Goal: Task Accomplishment & Management: Use online tool/utility

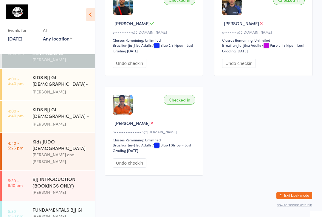
scroll to position [90, 0]
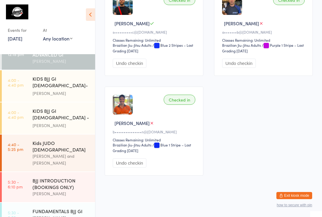
click at [66, 122] on div "[PERSON_NAME]" at bounding box center [60, 125] width 57 height 7
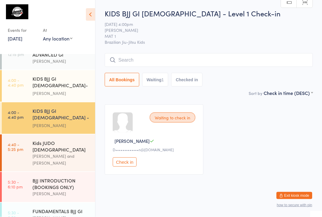
click at [264, 38] on span "MAT 1" at bounding box center [204, 36] width 199 height 6
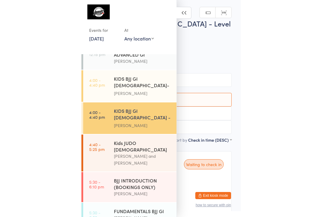
scroll to position [4, 0]
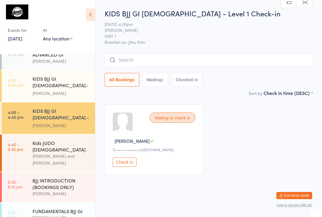
click at [256, 136] on div "Waiting to check in Danielle S D•••••••••••••n@fastmail.com Check in" at bounding box center [208, 139] width 219 height 81
click at [200, 63] on input "search" at bounding box center [209, 60] width 208 height 14
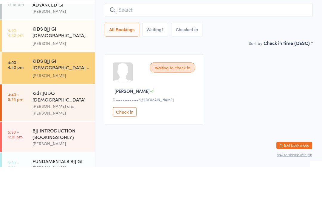
click at [71, 75] on div "KIDS BJJ GI [DEMOGRAPHIC_DATA]- Level 2" at bounding box center [60, 82] width 57 height 15
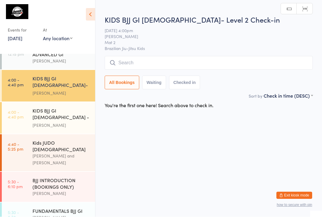
click at [164, 66] on input "search" at bounding box center [209, 63] width 208 height 14
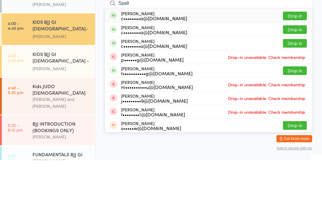
type input "Spall"
click at [141, 87] on div "c••••••••a@[DOMAIN_NAME]" at bounding box center [154, 89] width 66 height 5
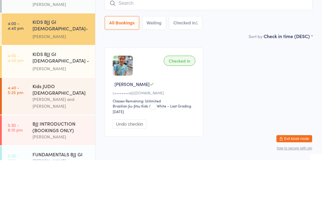
click at [85, 108] on div "KIDS BJJ GI [DEMOGRAPHIC_DATA] - Level 1" at bounding box center [60, 115] width 57 height 15
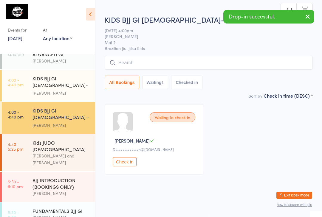
scroll to position [0, 0]
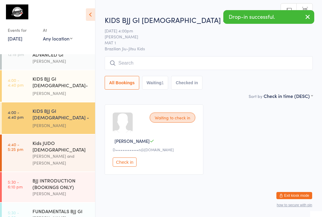
click at [152, 66] on input "search" at bounding box center [209, 63] width 208 height 14
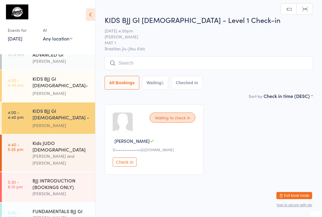
scroll to position [0, 0]
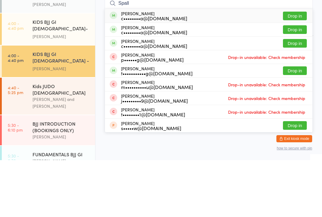
type input "Spall"
click at [139, 73] on div "c••••••••a@[DOMAIN_NAME]" at bounding box center [154, 75] width 66 height 5
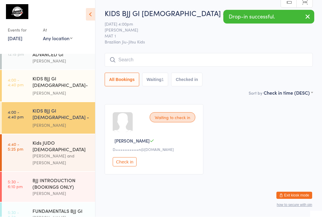
scroll to position [7, 0]
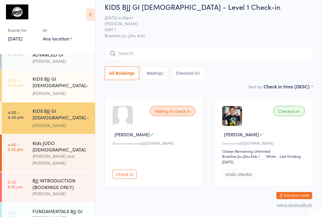
click at [133, 53] on input "search" at bounding box center [209, 54] width 208 height 14
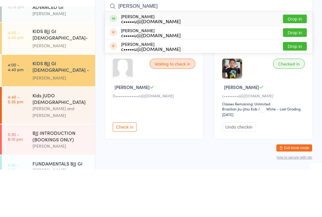
type input "Wu"
click at [290, 62] on button "Drop in" at bounding box center [295, 66] width 24 height 9
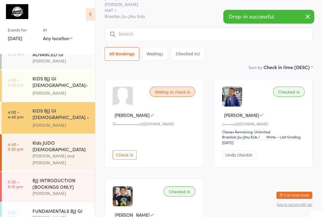
scroll to position [26, 0]
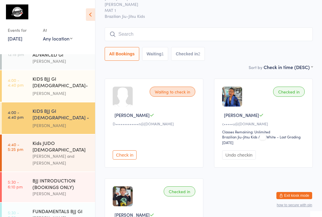
click at [128, 32] on input "search" at bounding box center [209, 34] width 208 height 14
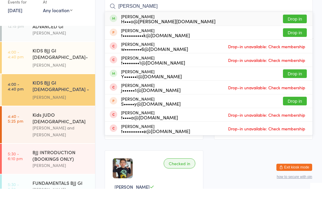
type input "Toby"
click at [288, 43] on button "Drop in" at bounding box center [295, 47] width 24 height 9
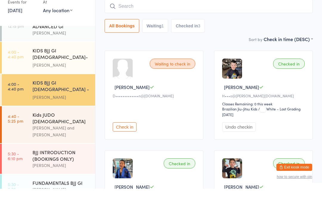
click at [73, 75] on div "KIDS BJJ GI [DEMOGRAPHIC_DATA]- Level 2" at bounding box center [60, 82] width 57 height 15
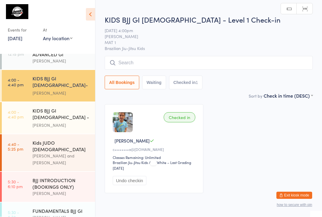
scroll to position [0, 0]
click at [164, 60] on input "search" at bounding box center [209, 63] width 208 height 14
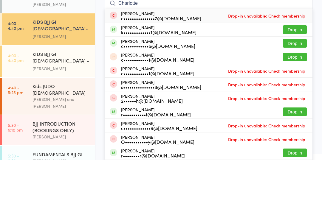
type input "Charlotte"
click at [292, 82] on button "Drop in" at bounding box center [295, 86] width 24 height 9
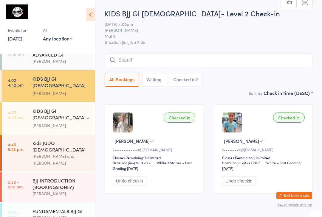
type input "U"
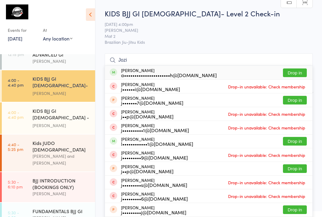
type input "Jozi"
click at [291, 69] on button "Drop in" at bounding box center [295, 73] width 24 height 9
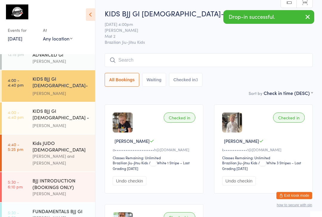
click at [143, 57] on input "search" at bounding box center [209, 60] width 208 height 14
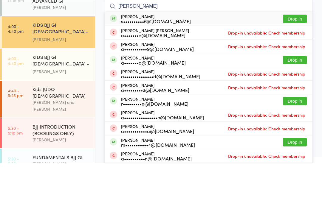
type input "Andy"
click at [299, 69] on button "Drop in" at bounding box center [295, 73] width 24 height 9
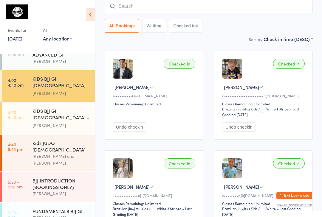
click at [153, 13] on input "search" at bounding box center [209, 6] width 208 height 14
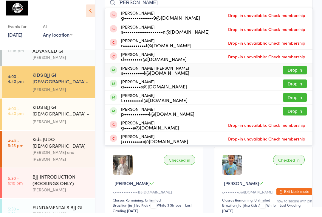
type input "Sophie"
click at [156, 69] on div "Sophie Da Silva Pena s••••••••••l@hotmail.com" at bounding box center [155, 74] width 68 height 10
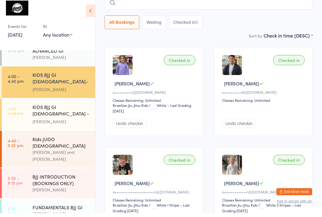
type input "A"
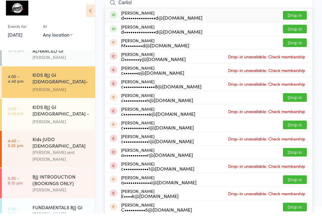
type input "Carlisl"
click at [300, 29] on button "Drop in" at bounding box center [295, 33] width 24 height 9
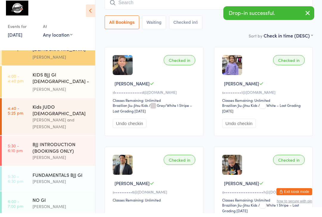
scroll to position [122, 0]
click at [77, 108] on div "Kids JUDO [DEMOGRAPHIC_DATA]" at bounding box center [60, 114] width 57 height 13
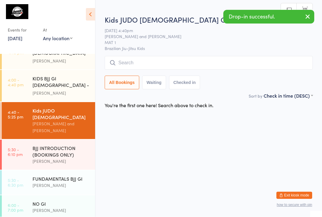
click at [241, 69] on input "search" at bounding box center [209, 63] width 208 height 14
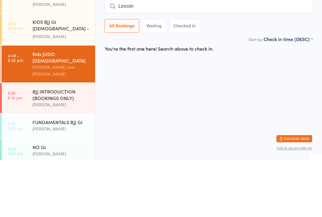
type input "Lincoln"
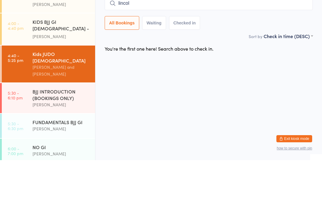
type input "lincoln"
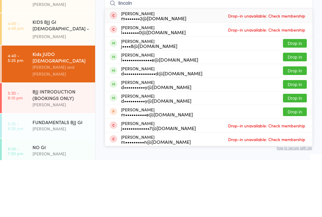
type input "lincoln"
click at [293, 123] on button "Drop in" at bounding box center [295, 127] width 24 height 9
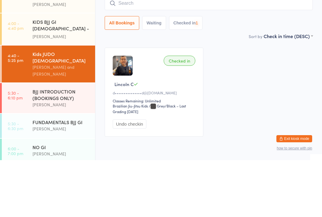
click at [68, 90] on div "[PERSON_NAME]" at bounding box center [60, 93] width 57 height 7
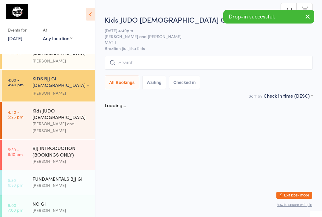
scroll to position [0, 0]
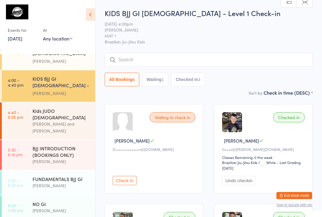
click at [129, 58] on input "search" at bounding box center [209, 60] width 208 height 14
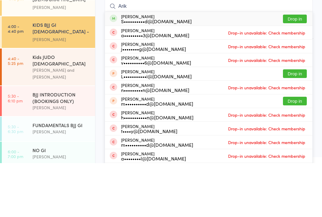
type input "Arik"
click at [138, 66] on div "Arik Chand S••••••••••d@outlook.com Drop in" at bounding box center [208, 73] width 207 height 14
type input "A"
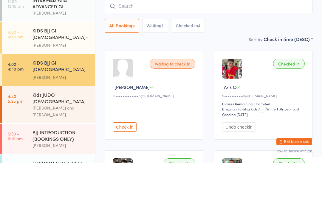
scroll to position [84, 0]
click at [76, 81] on div "KIDS BJJ GI [DEMOGRAPHIC_DATA]- Level 2" at bounding box center [60, 88] width 57 height 15
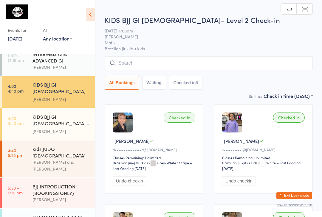
click at [169, 59] on input "search" at bounding box center [209, 63] width 208 height 14
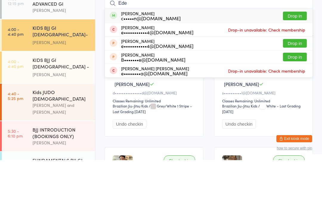
type input "Ede"
click at [297, 69] on button "Drop in" at bounding box center [295, 73] width 24 height 9
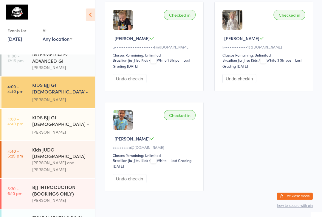
scroll to position [321, 0]
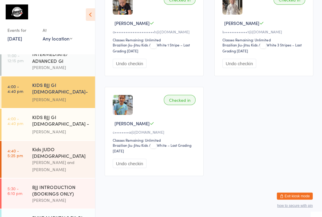
click at [86, 20] on icon at bounding box center [90, 14] width 9 height 13
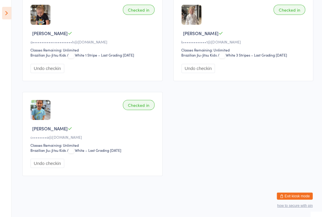
scroll to position [300, 0]
click at [11, 9] on icon at bounding box center [6, 13] width 9 height 13
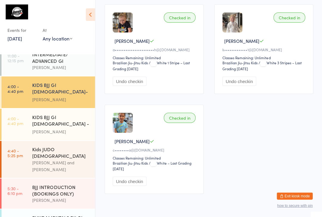
click at [293, 199] on button "Exit kiosk mode" at bounding box center [294, 195] width 36 height 7
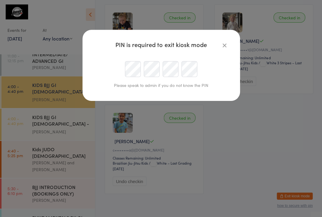
click at [221, 44] on icon "button" at bounding box center [224, 45] width 7 height 7
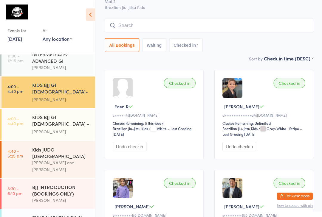
scroll to position [0, 0]
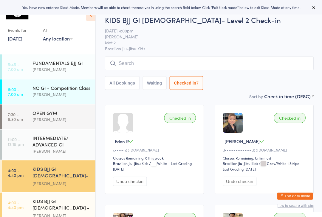
click at [194, 38] on span "[PERSON_NAME]" at bounding box center [204, 37] width 199 height 6
click at [187, 61] on input "search" at bounding box center [209, 63] width 208 height 14
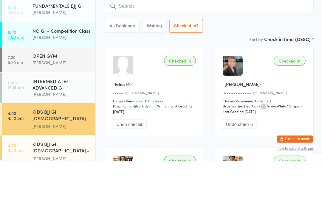
click at [123, 113] on div at bounding box center [123, 123] width 20 height 20
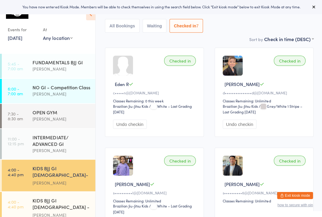
click at [128, 30] on button "All Bookings" at bounding box center [122, 27] width 35 height 14
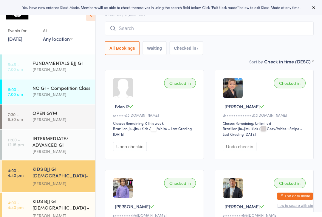
scroll to position [0, 0]
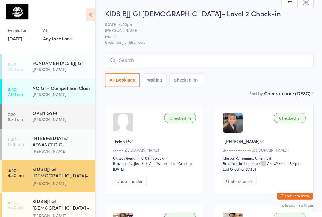
click at [212, 58] on input "search" at bounding box center [209, 60] width 208 height 14
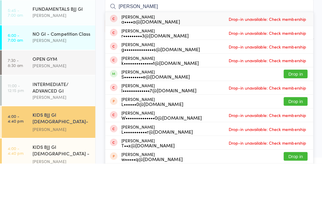
type input "[PERSON_NAME]"
click at [298, 123] on button "Drop in" at bounding box center [295, 127] width 24 height 9
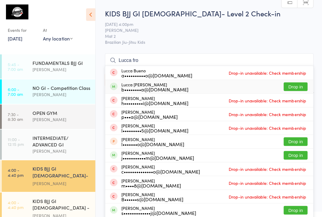
type input "Lucca fro"
click at [139, 84] on div "Lucca Frota [PERSON_NAME] b••••••••a@[DOMAIN_NAME]" at bounding box center [154, 87] width 67 height 10
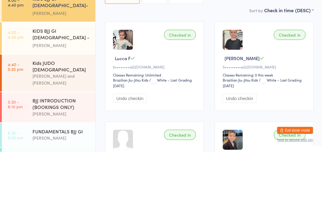
scroll to position [101, 0]
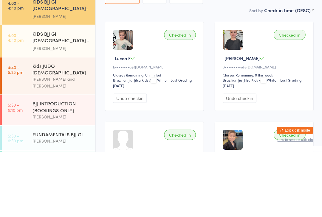
click at [129, 159] on button "Undo checkin" at bounding box center [130, 163] width 34 height 9
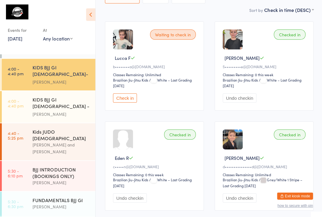
click at [121, 102] on button "Check in" at bounding box center [125, 97] width 24 height 9
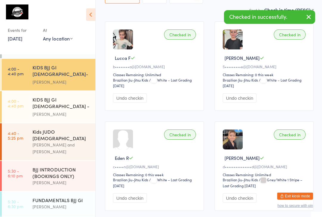
click at [122, 101] on button "Undo checkin" at bounding box center [130, 97] width 34 height 9
click at [125, 101] on button "Check in" at bounding box center [125, 97] width 24 height 9
click at [126, 97] on button "Undo checkin" at bounding box center [130, 97] width 34 height 9
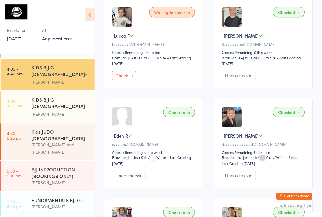
scroll to position [107, 0]
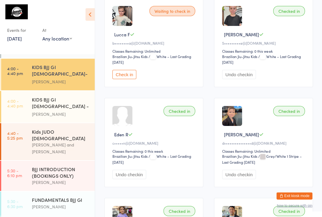
click at [124, 87] on div "Waiting to check in [GEOGRAPHIC_DATA] F b••••••••a@[DOMAIN_NAME] Classes Remain…" at bounding box center [154, 42] width 99 height 89
click at [126, 70] on div "Waiting to check in [GEOGRAPHIC_DATA] F b••••••••a@[DOMAIN_NAME] Classes Remain…" at bounding box center [154, 42] width 99 height 89
click at [124, 64] on span "/ White – Last Grading [DATE]" at bounding box center [152, 59] width 78 height 11
click at [122, 79] on button "Check in" at bounding box center [125, 74] width 24 height 9
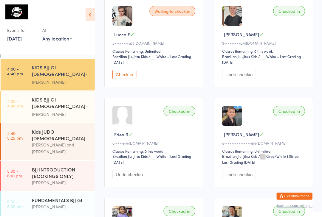
click at [66, 141] on div "[PERSON_NAME] and [PERSON_NAME]" at bounding box center [60, 148] width 57 height 14
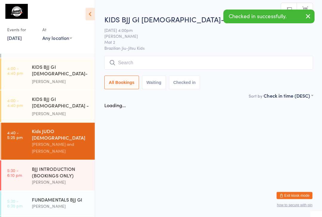
click at [133, 63] on input "search" at bounding box center [209, 63] width 208 height 14
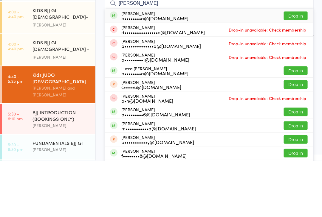
type input "[PERSON_NAME]"
click at [289, 69] on button "Drop in" at bounding box center [295, 73] width 24 height 9
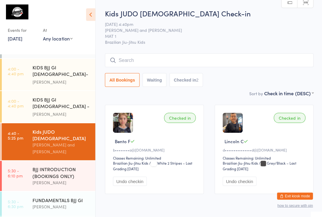
click at [320, 74] on ui-view "Kids JUDO [DEMOGRAPHIC_DATA] Check-in [DATE] 4:40pm [PERSON_NAME] and [PERSON_N…" at bounding box center [208, 103] width 226 height 191
click at [64, 78] on div "[PERSON_NAME]" at bounding box center [60, 81] width 57 height 7
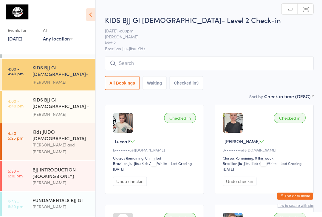
click at [109, 107] on div "Checked in [GEOGRAPHIC_DATA] F b••••••••a@[DOMAIN_NAME] Classes Remaining: Unli…" at bounding box center [154, 149] width 99 height 89
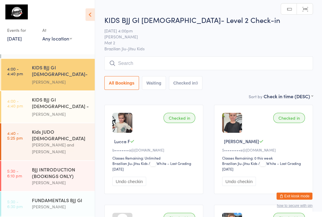
click at [65, 166] on div "BJJ INTRODUCTION (BOOKINGS ONLY)" at bounding box center [60, 172] width 57 height 13
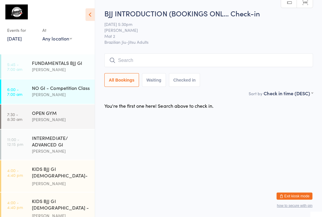
click at [41, 173] on div "KIDS BJJ GI [DEMOGRAPHIC_DATA]- Level 2" at bounding box center [60, 172] width 57 height 15
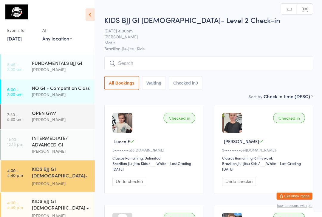
click at [132, 59] on input "search" at bounding box center [209, 63] width 208 height 14
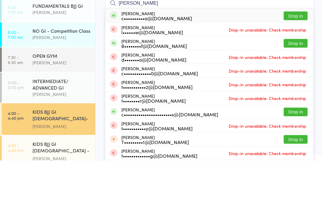
type input "[PERSON_NAME]"
click at [299, 69] on button "Drop in" at bounding box center [295, 73] width 24 height 9
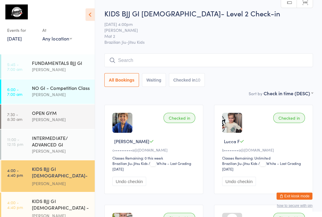
click at [75, 55] on div "FUNDAMENTALS BJJ GI [PERSON_NAME]" at bounding box center [63, 66] width 63 height 24
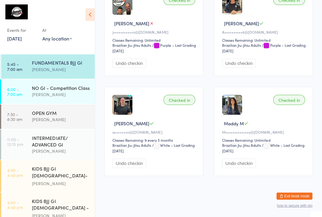
scroll to position [607, 0]
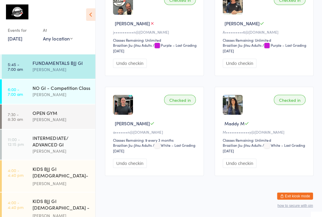
click at [241, 106] on img at bounding box center [232, 105] width 20 height 20
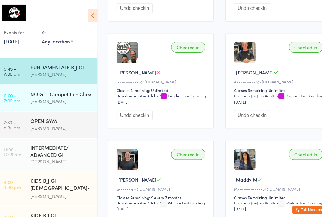
scroll to position [553, 0]
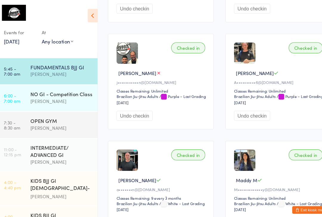
click at [117, 148] on div "Checked in [PERSON_NAME] B a•••••••n@[DOMAIN_NAME] Classes Remaining: 9 every 3…" at bounding box center [154, 175] width 99 height 89
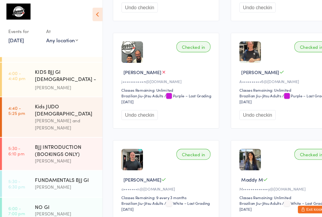
scroll to position [133, 0]
click at [68, 160] on div "FUNDAMENTALS BJJ GI [PERSON_NAME]" at bounding box center [63, 172] width 63 height 24
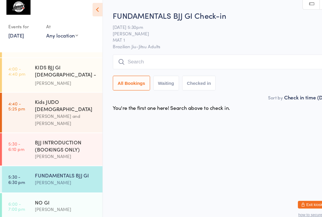
click at [150, 57] on input "search" at bounding box center [209, 63] width 208 height 14
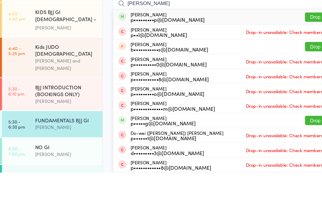
type input "[PERSON_NAME]"
click at [287, 69] on button "Drop in" at bounding box center [295, 73] width 24 height 9
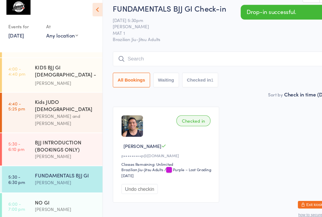
click at [55, 215] on div "JUDO FOR BJJ" at bounding box center [60, 218] width 57 height 7
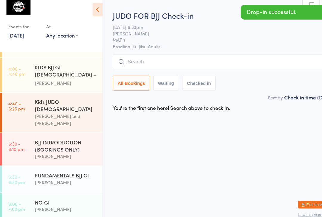
click at [157, 57] on input "search" at bounding box center [209, 63] width 208 height 14
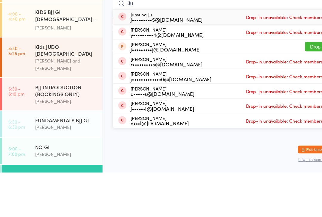
type input "J"
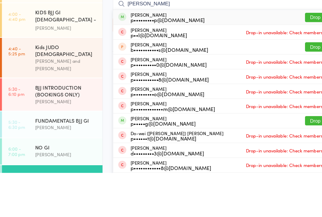
type input "[PERSON_NAME]"
click at [291, 69] on button "Drop in" at bounding box center [295, 73] width 24 height 9
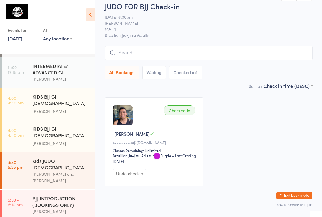
scroll to position [72, 0]
click at [24, 153] on link "4:40 - 5:25 pm Kids JUDO [DEMOGRAPHIC_DATA] [PERSON_NAME] and [PERSON_NAME]" at bounding box center [48, 170] width 93 height 37
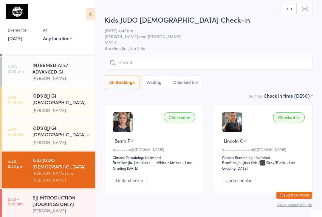
scroll to position [0, 0]
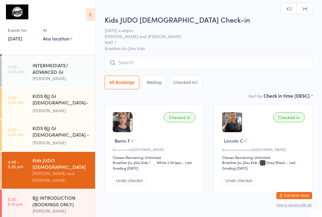
click at [156, 66] on input "search" at bounding box center [209, 63] width 208 height 14
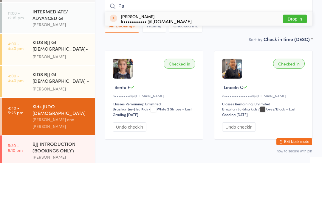
type input "P"
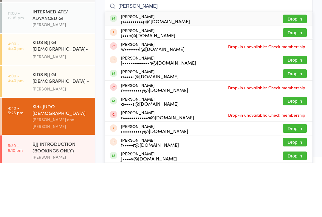
type input "[PERSON_NAME]"
click at [291, 69] on button "Drop in" at bounding box center [295, 73] width 24 height 9
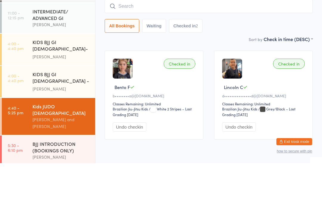
scroll to position [26, 0]
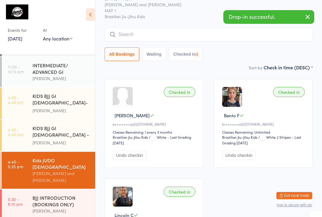
click at [147, 34] on input "search" at bounding box center [209, 35] width 208 height 14
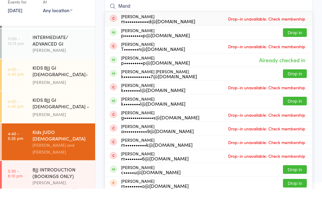
type input "Mand"
click at [292, 57] on button "Drop in" at bounding box center [295, 61] width 24 height 9
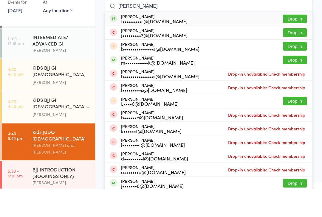
type input "[PERSON_NAME]"
click at [293, 84] on button "Drop in" at bounding box center [295, 88] width 24 height 9
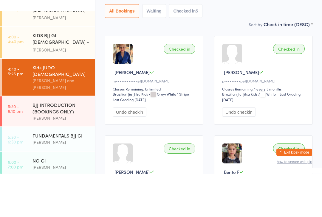
scroll to position [122, 0]
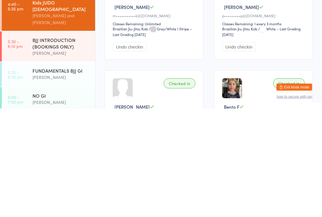
click at [27, 171] on link "5:30 - 6:30 pm FUNDAMENTALS BJJ GI [PERSON_NAME]" at bounding box center [48, 183] width 93 height 24
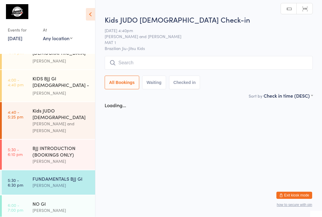
scroll to position [0, 0]
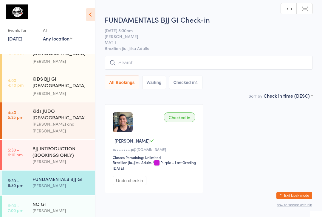
click at [122, 62] on input "search" at bounding box center [209, 63] width 208 height 14
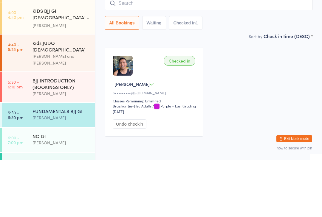
scroll to position [133, 0]
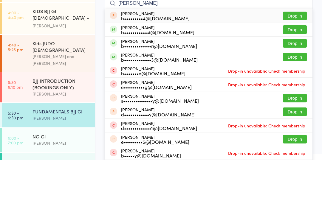
type input "[PERSON_NAME]"
click at [294, 96] on button "Drop in" at bounding box center [295, 100] width 24 height 9
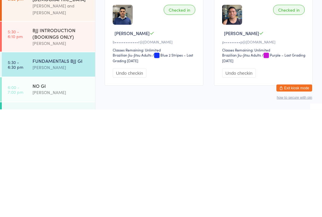
click at [158, 105] on div "Checked in [PERSON_NAME] b•••••••••••••r@[DOMAIN_NAME] Classes Remaining: Unlim…" at bounding box center [154, 149] width 99 height 89
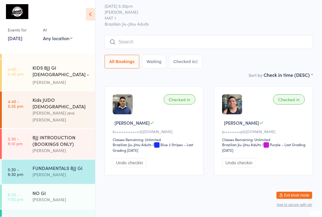
click at [82, 110] on div "[PERSON_NAME] and [PERSON_NAME]" at bounding box center [60, 117] width 57 height 14
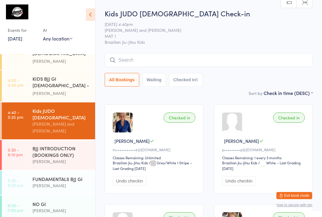
click at [197, 61] on input "search" at bounding box center [209, 60] width 208 height 14
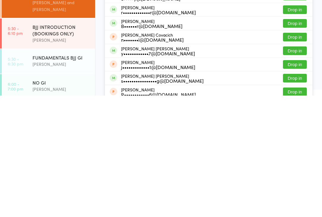
scroll to position [51, 0]
type input "[PERSON_NAME]"
click at [291, 195] on button "Drop in" at bounding box center [295, 199] width 24 height 9
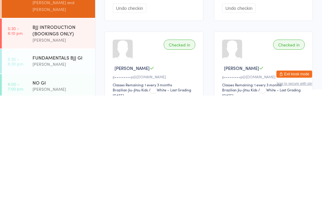
click at [253, 153] on div "Checked in [PERSON_NAME] M p•••••••••p@[DOMAIN_NAME] Classes Remaining: 1 every…" at bounding box center [263, 197] width 99 height 89
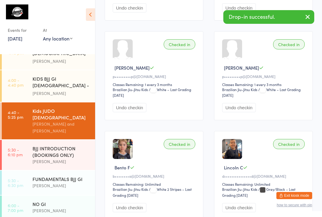
click at [250, 76] on div "Checked in [PERSON_NAME] M p•••••••••p@[DOMAIN_NAME] Classes Remaining: 1 every…" at bounding box center [263, 75] width 99 height 89
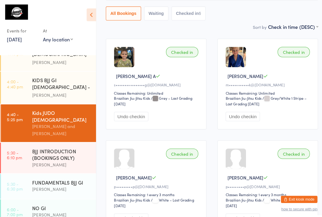
scroll to position [61, 0]
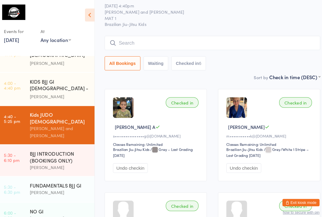
click at [218, 47] on input "search" at bounding box center [209, 42] width 208 height 14
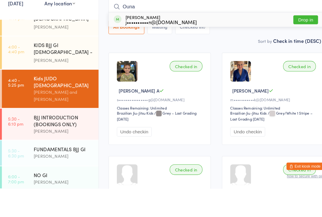
type input "Ouna"
click at [298, 50] on button "Drop in" at bounding box center [295, 54] width 24 height 9
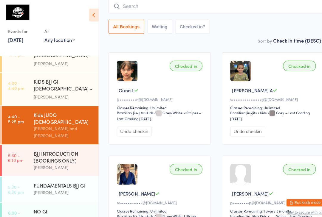
click at [159, 9] on input "search" at bounding box center [209, 6] width 208 height 14
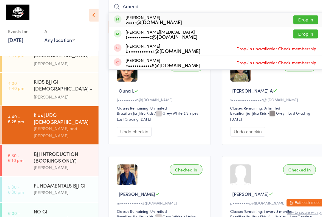
type input "Ameed"
click at [293, 19] on button "Drop in" at bounding box center [295, 19] width 24 height 9
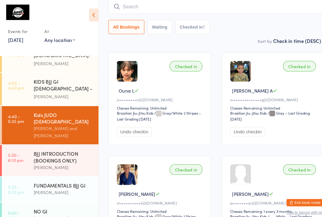
scroll to position [54, 0]
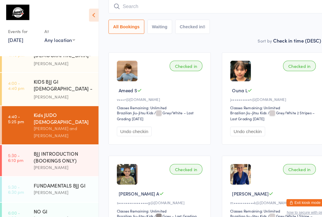
click at [259, 10] on input "search" at bounding box center [209, 6] width 208 height 14
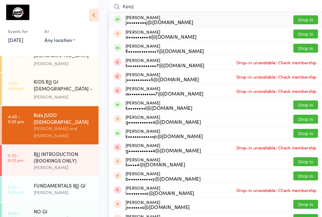
type input "Kenz"
click at [296, 16] on button "Drop in" at bounding box center [295, 19] width 24 height 9
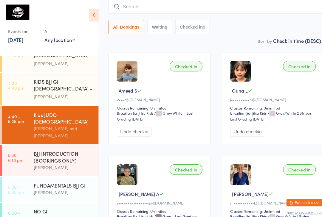
scroll to position [54, 0]
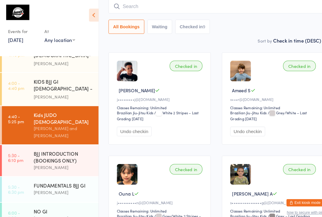
click at [130, 3] on input "search" at bounding box center [209, 6] width 208 height 14
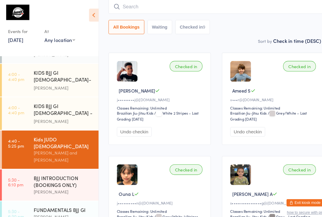
scroll to position [96, 0]
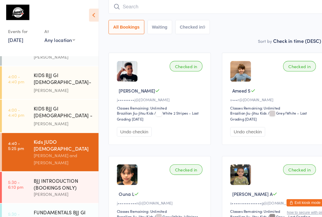
click at [32, 84] on link "4:00 - 4:40 pm KIDS BJJ GI [DEMOGRAPHIC_DATA]- Level 2 [PERSON_NAME]" at bounding box center [48, 80] width 93 height 32
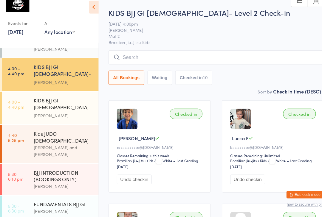
click at [125, 56] on input "search" at bounding box center [209, 63] width 208 height 14
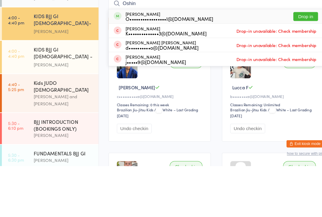
type input "Oshin"
click at [297, 69] on button "Drop in" at bounding box center [295, 73] width 24 height 9
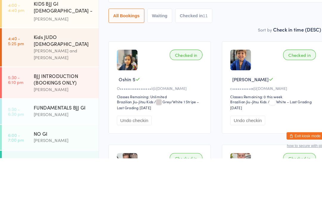
scroll to position [130, 0]
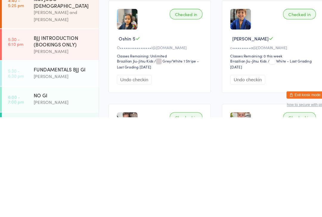
click at [64, 174] on div "[PERSON_NAME]" at bounding box center [60, 177] width 57 height 7
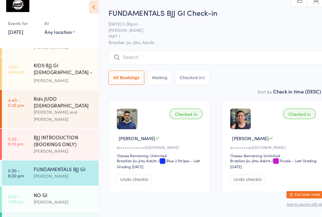
click at [175, 56] on input "search" at bounding box center [209, 63] width 208 height 14
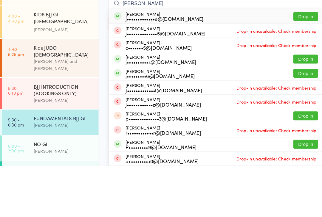
type input "[PERSON_NAME]"
click at [294, 69] on button "Drop in" at bounding box center [295, 73] width 24 height 9
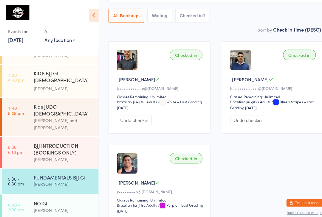
scroll to position [63, 0]
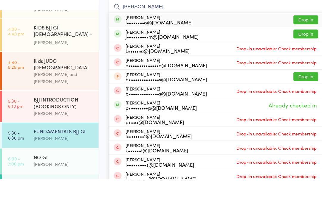
type input "[PERSON_NAME]"
click at [295, 59] on button "Drop in" at bounding box center [295, 63] width 24 height 9
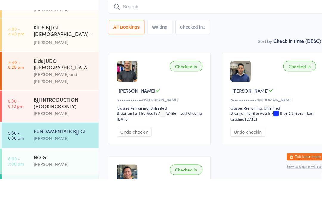
scroll to position [54, 0]
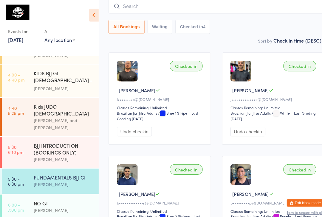
click at [125, 6] on input "search" at bounding box center [209, 6] width 208 height 14
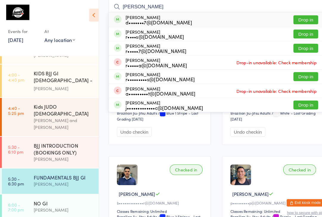
type input "[PERSON_NAME]"
click at [293, 34] on button "Drop in" at bounding box center [295, 33] width 24 height 9
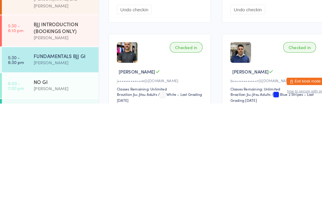
scroll to position [55, 0]
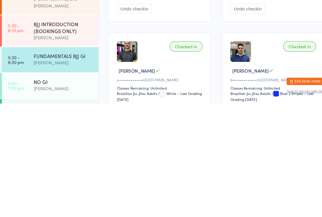
click at [62, 174] on div "[PERSON_NAME]" at bounding box center [60, 177] width 57 height 7
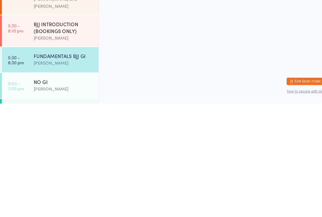
scroll to position [0, 0]
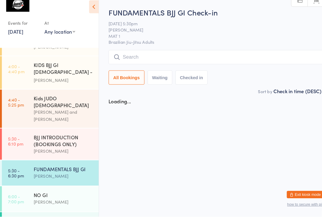
click at [152, 56] on input "search" at bounding box center [209, 63] width 208 height 14
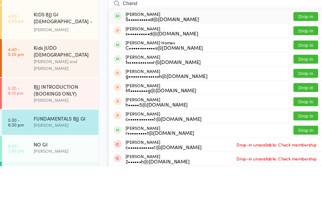
type input "Chand"
click at [296, 96] on button "Drop in" at bounding box center [295, 100] width 24 height 9
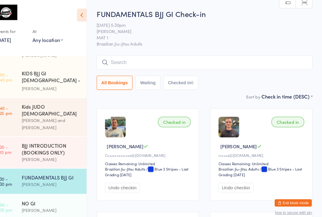
click at [176, 61] on input "search" at bounding box center [209, 60] width 208 height 14
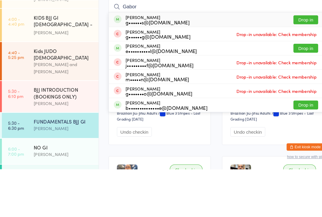
type input "Gabor"
click at [300, 69] on button "Drop in" at bounding box center [295, 73] width 24 height 9
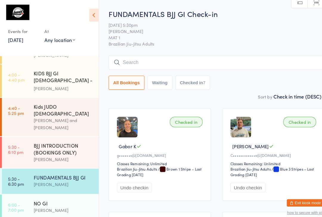
click at [214, 60] on input "search" at bounding box center [209, 60] width 208 height 14
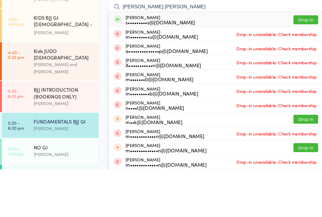
type input "[PERSON_NAME].[PERSON_NAME]"
click at [296, 69] on button "Drop in" at bounding box center [295, 73] width 24 height 9
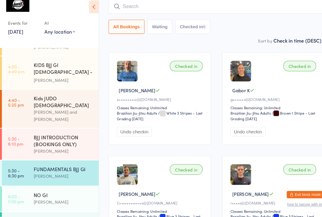
click at [182, 7] on input "search" at bounding box center [209, 14] width 208 height 14
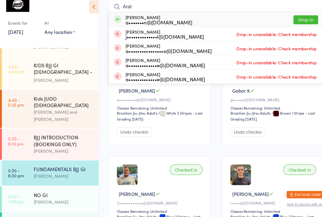
type input "Aral"
click at [295, 23] on button "Drop in" at bounding box center [295, 27] width 24 height 9
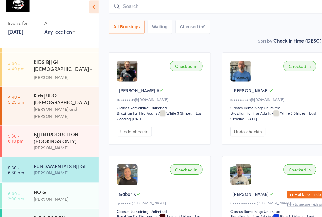
scroll to position [133, 0]
click at [71, 165] on div "FUNDAMENTALS BJJ GI" at bounding box center [60, 168] width 57 height 7
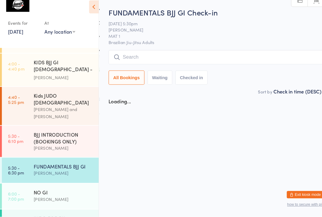
scroll to position [0, 0]
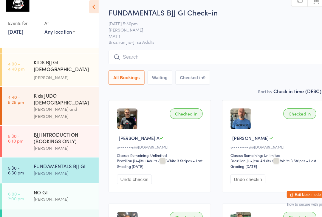
click at [65, 165] on div "FUNDAMENTALS BJJ GI" at bounding box center [60, 168] width 57 height 7
click at [71, 165] on div "FUNDAMENTALS BJJ GI" at bounding box center [60, 168] width 57 height 7
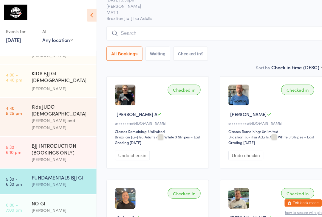
scroll to position [27, 0]
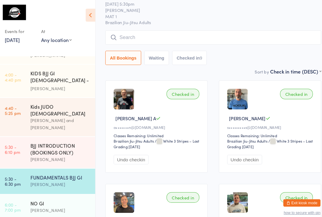
click at [220, 38] on input "search" at bounding box center [209, 36] width 208 height 14
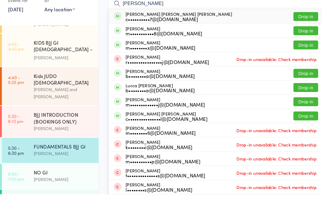
type input "[PERSON_NAME]"
click at [300, 41] on button "Drop in" at bounding box center [295, 45] width 24 height 9
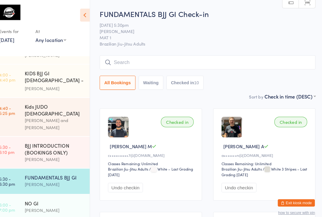
scroll to position [0, 0]
click at [229, 60] on input "search" at bounding box center [209, 60] width 208 height 14
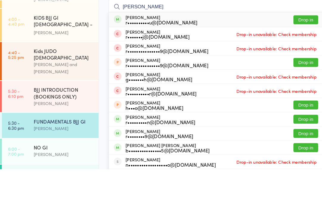
type input "[PERSON_NAME]"
click at [296, 69] on button "Drop in" at bounding box center [295, 73] width 24 height 9
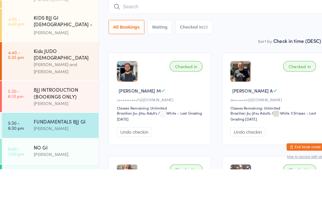
scroll to position [46, 0]
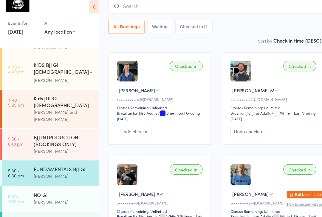
click at [38, 168] on div "FUNDAMENTALS BJJ GI" at bounding box center [60, 171] width 57 height 7
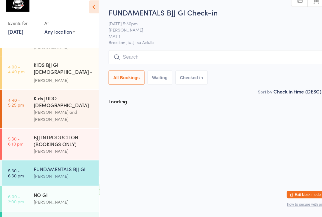
scroll to position [0, 0]
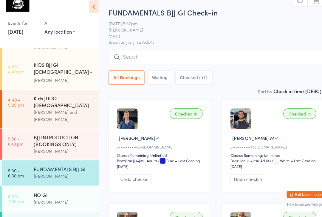
click at [174, 56] on input "search" at bounding box center [209, 63] width 208 height 14
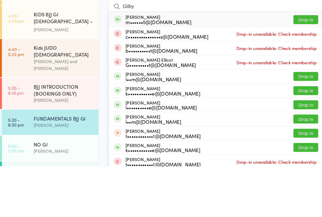
type input "Gilby"
click at [296, 71] on button "Drop in" at bounding box center [295, 75] width 24 height 9
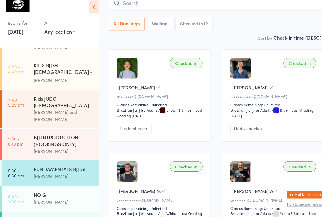
click at [61, 174] on div "[PERSON_NAME]" at bounding box center [60, 177] width 57 height 7
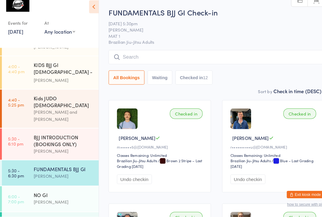
click at [189, 56] on input "search" at bounding box center [209, 63] width 208 height 14
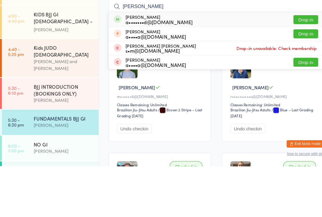
type input "[PERSON_NAME]"
click at [297, 71] on button "Drop in" at bounding box center [295, 75] width 24 height 9
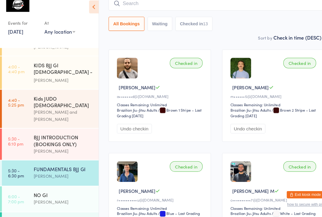
click at [213, 9] on input "search" at bounding box center [209, 11] width 208 height 14
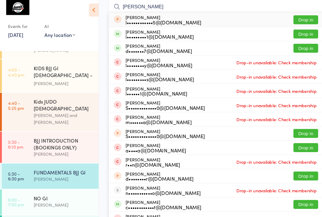
type input "[PERSON_NAME]"
click at [297, 33] on button "Drop in" at bounding box center [295, 37] width 24 height 9
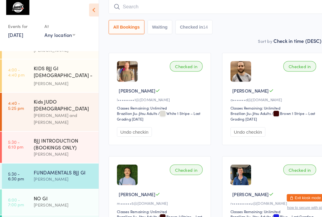
click at [181, 6] on input "search" at bounding box center [209, 11] width 208 height 14
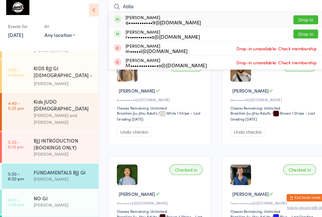
type input "Atilla"
click at [236, 18] on div "[PERSON_NAME] a•••••••••••9@[DOMAIN_NAME] Drop in" at bounding box center [208, 24] width 207 height 14
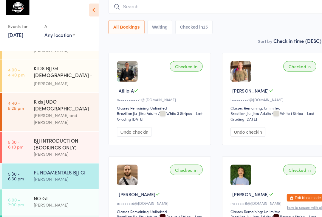
click at [138, 5] on input "search" at bounding box center [209, 11] width 208 height 14
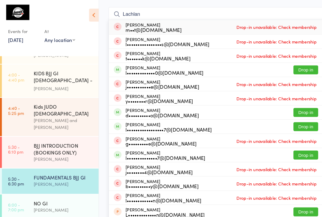
scroll to position [45, 0]
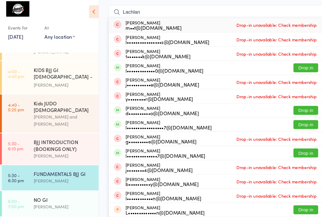
type input "Lachlan"
click at [294, 66] on button "Drop in" at bounding box center [295, 68] width 24 height 9
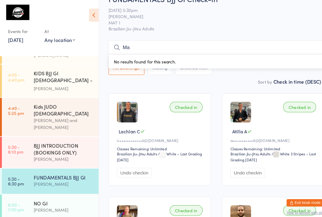
scroll to position [14, 0]
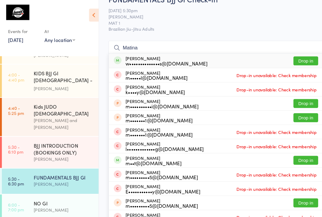
type input "Matina"
click at [295, 57] on button "Drop in" at bounding box center [295, 59] width 24 height 9
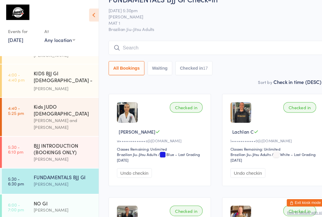
click at [229, 47] on input "search" at bounding box center [209, 46] width 208 height 14
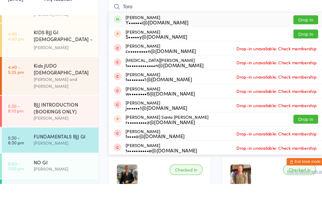
type input "Toro"
click at [298, 55] on button "Drop in" at bounding box center [295, 59] width 24 height 9
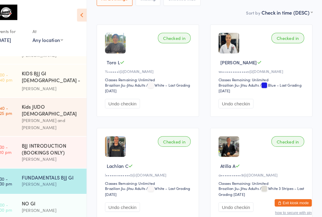
scroll to position [82, 0]
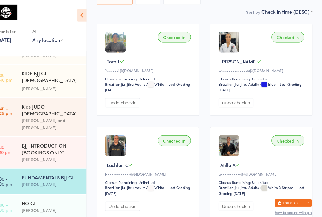
click at [46, 174] on div "[PERSON_NAME]" at bounding box center [60, 177] width 57 height 7
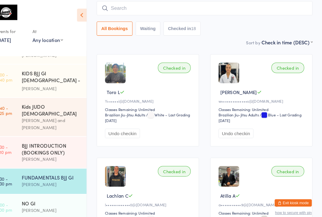
scroll to position [0, 0]
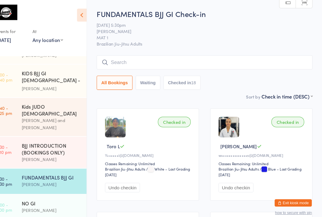
click at [137, 57] on input "search" at bounding box center [209, 60] width 208 height 14
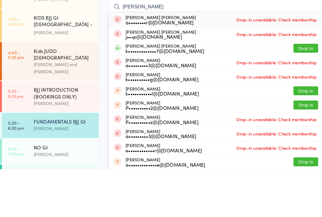
type input "[PERSON_NAME]"
click at [294, 96] on button "Drop in" at bounding box center [295, 100] width 24 height 9
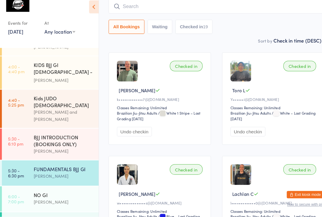
click at [185, 10] on input "search" at bounding box center [209, 14] width 208 height 14
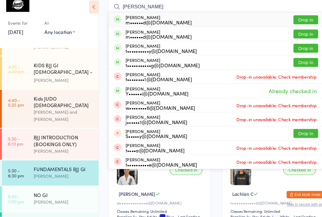
type input "[PERSON_NAME]"
click at [294, 50] on button "Drop in" at bounding box center [295, 54] width 24 height 9
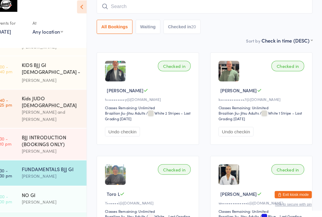
click at [167, 7] on input "search" at bounding box center [209, 14] width 208 height 14
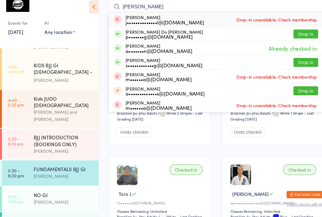
type input "[PERSON_NAME]"
click at [294, 36] on button "Drop in" at bounding box center [295, 40] width 24 height 9
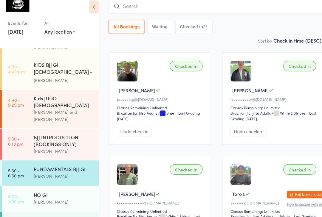
click at [183, 7] on input "search" at bounding box center [209, 14] width 208 height 14
click at [219, 44] on div "Sort by Check in time (DESC) First name (ASC) First name (DESC) Last name (ASC)…" at bounding box center [209, 47] width 208 height 7
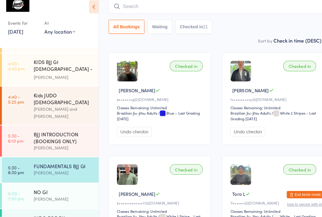
scroll to position [133, 0]
click at [59, 165] on div "FUNDAMENTALS BJJ GI" at bounding box center [60, 168] width 57 height 7
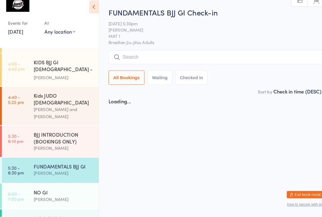
scroll to position [0, 0]
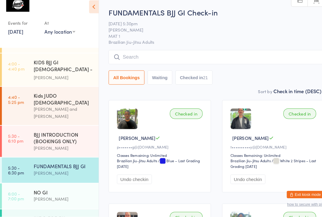
click at [204, 56] on input "search" at bounding box center [209, 63] width 208 height 14
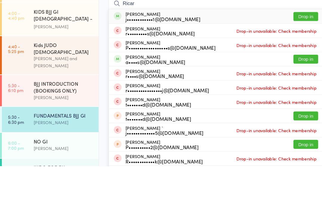
type input "Ricar"
click at [297, 69] on button "Drop in" at bounding box center [295, 73] width 24 height 9
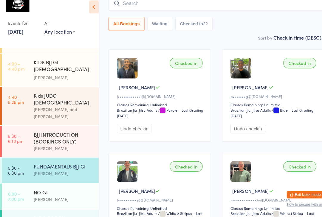
click at [169, 15] on div "All Bookings Waiting Checked in 22" at bounding box center [209, 20] width 208 height 33
click at [174, 7] on input "search" at bounding box center [209, 11] width 208 height 14
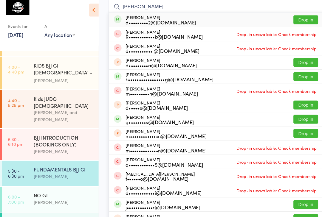
type input "[PERSON_NAME]"
click at [295, 20] on button "Drop in" at bounding box center [295, 24] width 24 height 9
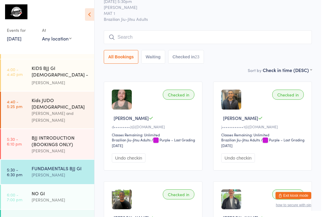
scroll to position [64, 0]
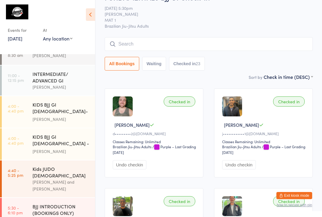
scroll to position [0, 0]
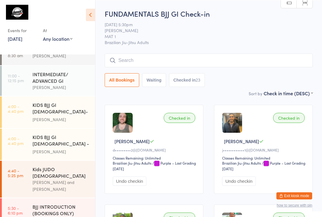
click at [189, 58] on input "search" at bounding box center [209, 60] width 208 height 14
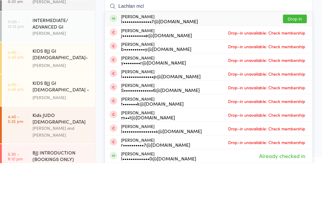
type input "Lachlan mcl"
click at [293, 69] on button "Drop in" at bounding box center [295, 73] width 24 height 9
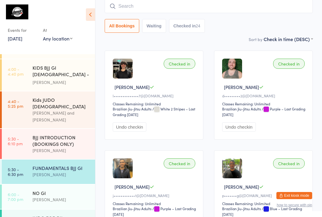
scroll to position [133, 0]
click at [58, 165] on div "FUNDAMENTALS BJJ GI" at bounding box center [60, 168] width 57 height 7
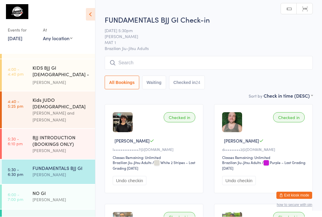
scroll to position [0, 0]
click at [167, 62] on input "search" at bounding box center [209, 63] width 208 height 14
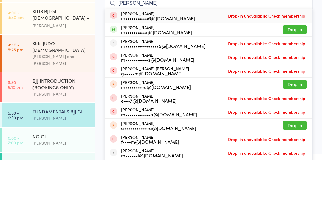
type input "[PERSON_NAME]"
click at [295, 82] on button "Drop in" at bounding box center [295, 86] width 24 height 9
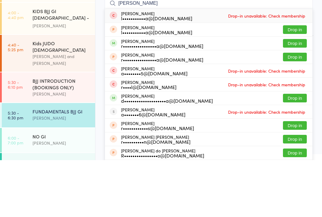
type input "[PERSON_NAME]"
click at [214, 94] on div "[PERSON_NAME] r••••••••••••••••a@[DOMAIN_NAME] Drop in" at bounding box center [208, 100] width 207 height 13
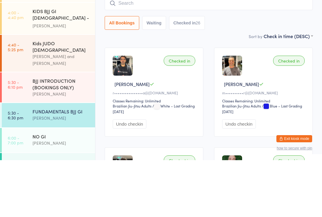
click at [149, 105] on div "Checked in [PERSON_NAME] r••••••••••••••••a@[DOMAIN_NAME] Classes Remaining: Un…" at bounding box center [154, 149] width 99 height 89
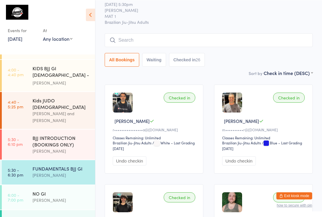
scroll to position [20, 0]
click at [128, 40] on input "search" at bounding box center [209, 40] width 208 height 14
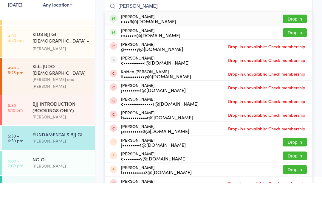
type input "[PERSON_NAME]"
click at [295, 49] on button "Drop in" at bounding box center [295, 53] width 24 height 9
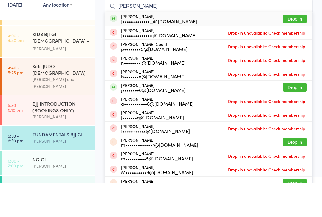
type input "[PERSON_NAME]"
click at [302, 49] on button "Drop in" at bounding box center [295, 53] width 24 height 9
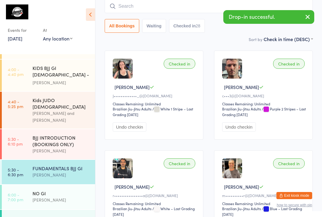
click at [56, 197] on div "[PERSON_NAME]" at bounding box center [60, 200] width 57 height 7
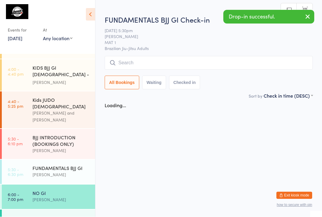
scroll to position [0, 0]
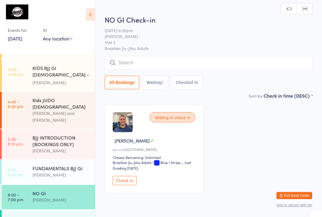
click at [199, 65] on input "search" at bounding box center [209, 63] width 208 height 14
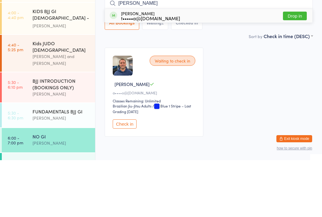
type input "[PERSON_NAME]"
click at [295, 69] on button "Drop in" at bounding box center [295, 73] width 24 height 9
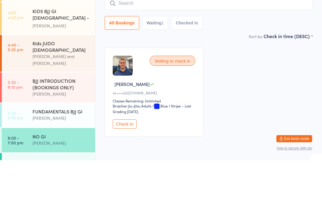
scroll to position [26, 0]
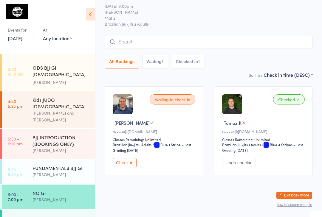
click at [31, 185] on link "6:00 - 7:00 pm NO GI [PERSON_NAME]" at bounding box center [48, 197] width 93 height 24
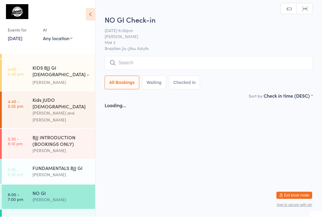
scroll to position [0, 0]
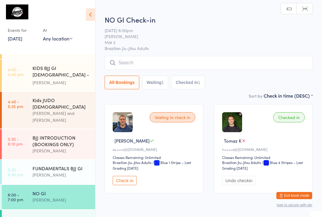
click at [141, 62] on input "search" at bounding box center [209, 63] width 208 height 14
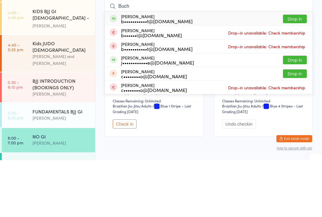
type input "Buch"
click at [296, 71] on button "Drop in" at bounding box center [295, 75] width 24 height 9
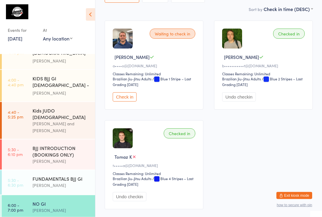
scroll to position [122, 0]
click at [66, 207] on div "[PERSON_NAME]" at bounding box center [60, 210] width 57 height 7
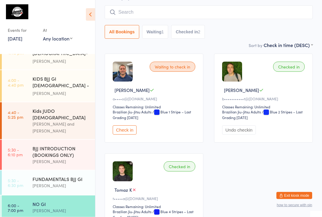
scroll to position [51, 0]
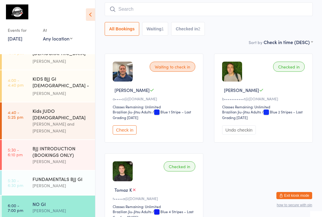
click at [177, 10] on input "search" at bounding box center [209, 9] width 208 height 14
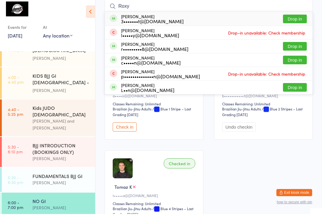
type input "Roxy"
click at [298, 18] on button "Drop in" at bounding box center [295, 22] width 24 height 9
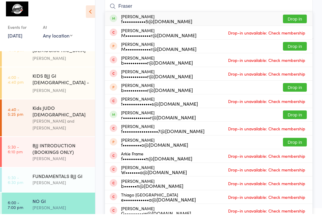
type input "Fraser"
click at [295, 18] on button "Drop in" at bounding box center [295, 22] width 24 height 9
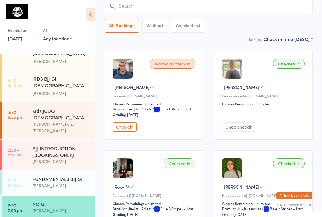
click at [160, 8] on input "search" at bounding box center [209, 6] width 208 height 14
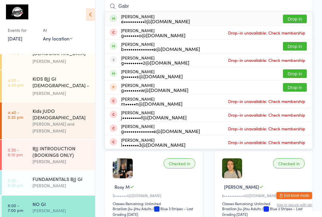
type input "Gabr"
click at [296, 18] on button "Drop in" at bounding box center [295, 19] width 24 height 9
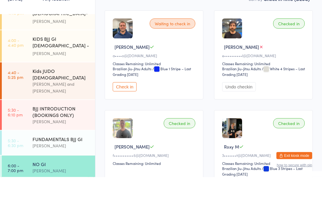
click at [118, 122] on button "Check in" at bounding box center [125, 126] width 24 height 9
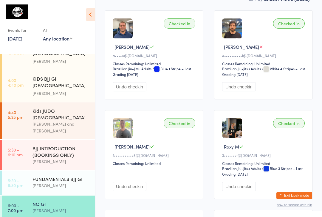
scroll to position [0, 0]
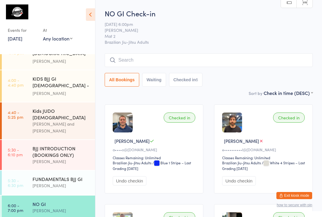
click at [200, 65] on input "search" at bounding box center [209, 60] width 208 height 14
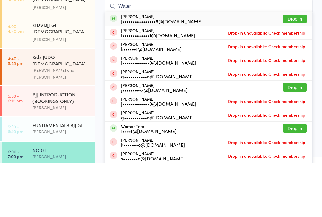
type input "Water"
click at [297, 69] on button "Drop in" at bounding box center [295, 73] width 24 height 9
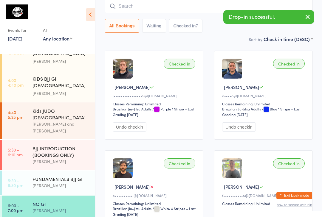
click at [22, 39] on link "[DATE]" at bounding box center [15, 38] width 15 height 7
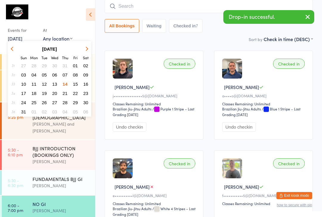
click at [57, 84] on span "13" at bounding box center [54, 84] width 5 height 5
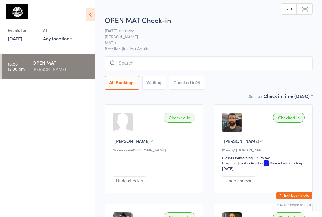
click at [147, 64] on input "search" at bounding box center [209, 63] width 208 height 14
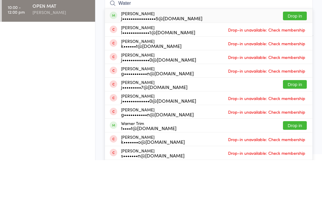
type input "Water"
click at [295, 69] on button "Drop in" at bounding box center [295, 73] width 24 height 9
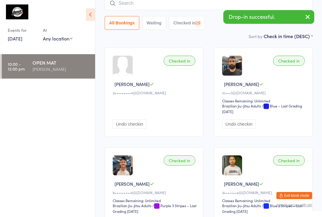
click at [22, 40] on link "[DATE]" at bounding box center [15, 38] width 15 height 7
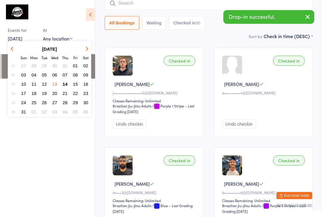
click at [66, 86] on span "14" at bounding box center [65, 84] width 5 height 5
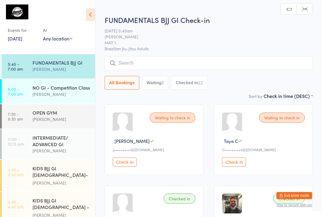
click at [82, 90] on div "NO GI - Competition Class" at bounding box center [60, 87] width 57 height 7
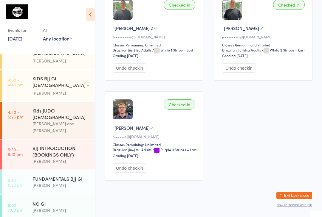
scroll to position [122, 0]
click at [69, 207] on div "[PERSON_NAME]" at bounding box center [60, 210] width 57 height 7
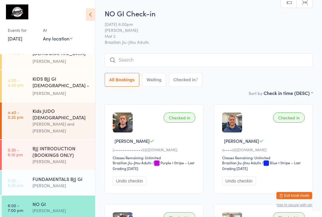
click at [141, 57] on input "search" at bounding box center [209, 60] width 208 height 14
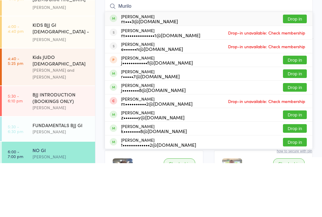
type input "Murilo"
click at [296, 69] on button "Drop in" at bounding box center [295, 73] width 24 height 9
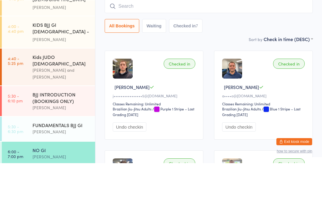
scroll to position [54, 0]
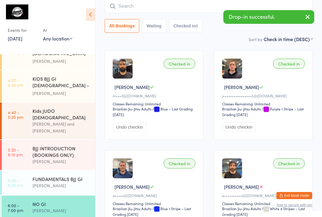
click at [186, 12] on input "search" at bounding box center [209, 6] width 208 height 14
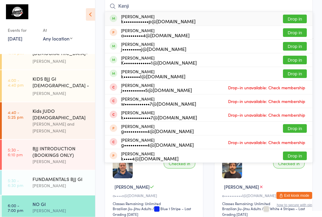
type input "Kenji"
click at [299, 21] on button "Drop in" at bounding box center [295, 19] width 24 height 9
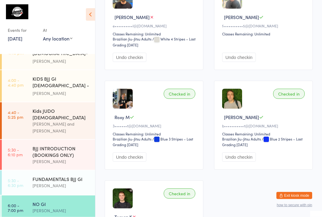
scroll to position [324, 0]
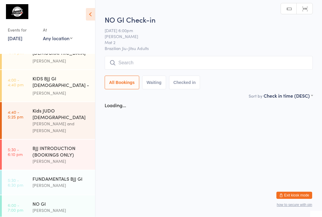
scroll to position [0, 0]
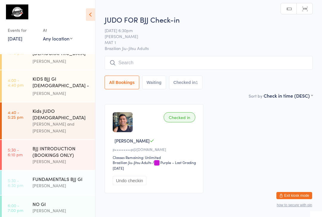
click at [143, 62] on input "search" at bounding box center [209, 63] width 208 height 14
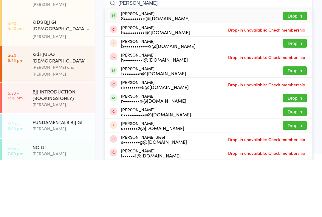
type input "[PERSON_NAME]"
click at [300, 69] on button "Drop in" at bounding box center [295, 73] width 24 height 9
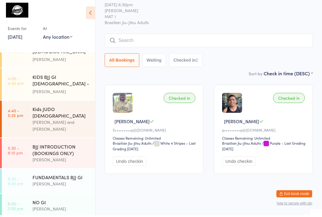
scroll to position [25, 0]
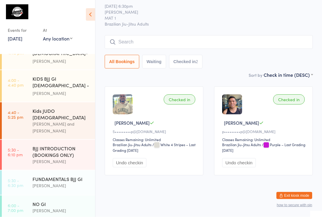
click at [248, 57] on div "All Bookings Waiting Checked in 2" at bounding box center [209, 62] width 208 height 14
click at [71, 207] on div "[PERSON_NAME]" at bounding box center [60, 210] width 57 height 7
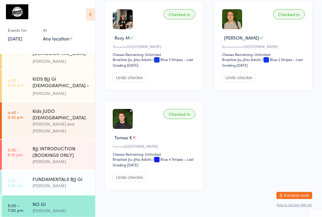
scroll to position [423, 0]
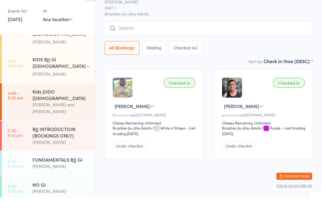
scroll to position [15, 0]
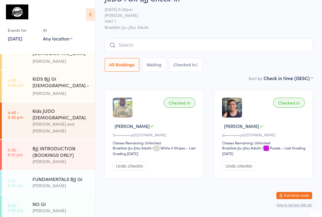
click at [142, 45] on input "search" at bounding box center [209, 45] width 208 height 14
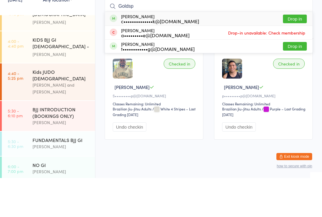
type input "Goldsp"
click at [292, 54] on button "Drop in" at bounding box center [295, 58] width 24 height 9
